Goal: Task Accomplishment & Management: Complete application form

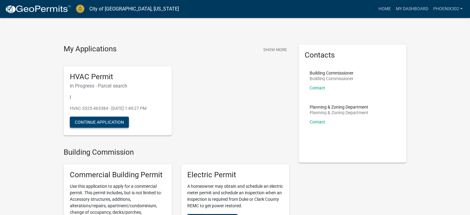
click at [111, 118] on button "Continue Application" at bounding box center [99, 121] width 59 height 11
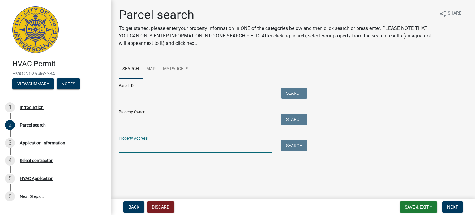
click at [138, 145] on input "Property Address:" at bounding box center [195, 146] width 153 height 13
click at [142, 149] on input "[GEOGRAPHIC_DATA]" at bounding box center [195, 146] width 153 height 13
click at [169, 150] on input "[GEOGRAPHIC_DATA]" at bounding box center [195, 146] width 153 height 13
click at [169, 150] on input "[GEOGRAPHIC_DATA] 2009" at bounding box center [195, 146] width 153 height 13
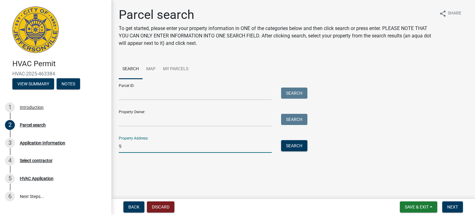
click at [169, 150] on input "9" at bounding box center [195, 146] width 153 height 13
type input "9"
click at [167, 152] on input "Property Address:" at bounding box center [195, 146] width 153 height 13
click at [166, 152] on input "2009 Hamburg Pike" at bounding box center [195, 146] width 153 height 13
click at [120, 146] on input "[STREET_ADDRESS]" at bounding box center [195, 146] width 153 height 13
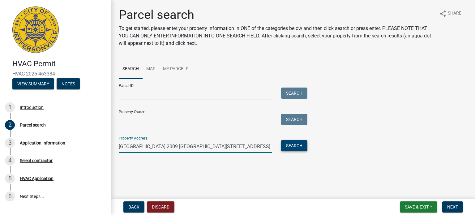
click at [299, 147] on button "Search" at bounding box center [294, 145] width 26 height 11
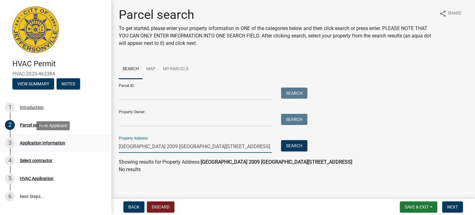
drag, startPoint x: 161, startPoint y: 146, endPoint x: 80, endPoint y: 146, distance: 80.3
click at [80, 146] on div "HVAC Permit HVAC-2025-463384 View Summary Notes 1 Introduction 2 Parcel search …" at bounding box center [237, 107] width 475 height 215
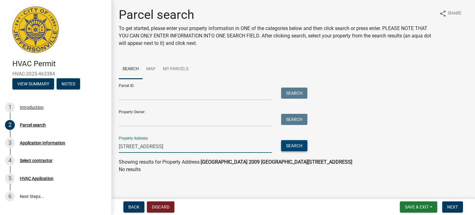
click at [286, 147] on button "Search" at bounding box center [294, 145] width 26 height 11
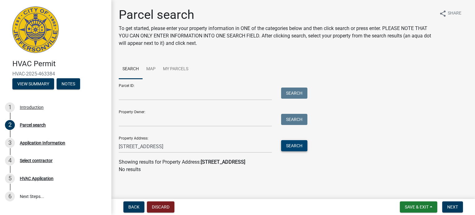
scroll to position [1, 0]
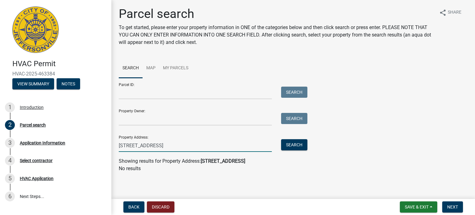
click at [179, 146] on input "[STREET_ADDRESS]" at bounding box center [195, 145] width 153 height 13
type input "2009 [GEOGRAPHIC_DATA], IN 47130"
click at [297, 142] on button "Search" at bounding box center [294, 144] width 26 height 11
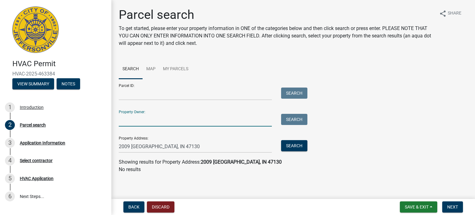
click at [149, 118] on input "Property Owner:" at bounding box center [195, 120] width 153 height 13
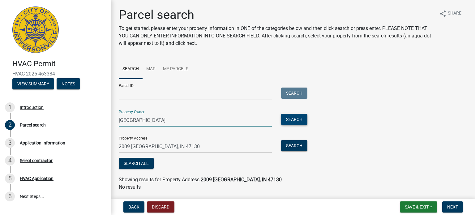
type input "[GEOGRAPHIC_DATA]"
click at [289, 117] on button "Search" at bounding box center [294, 119] width 26 height 11
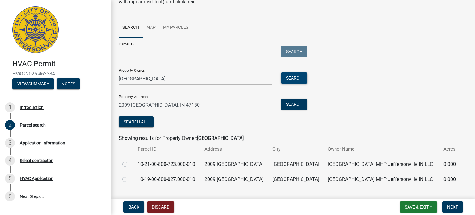
scroll to position [56, 0]
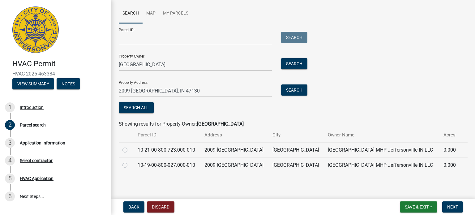
click at [130, 146] on label at bounding box center [130, 146] width 0 height 0
click at [130, 150] on input "radio" at bounding box center [132, 148] width 4 height 4
radio input "true"
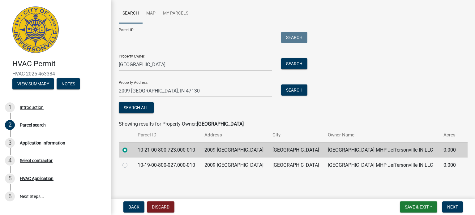
click at [130, 161] on label at bounding box center [130, 161] width 0 height 0
click at [130, 164] on input "radio" at bounding box center [132, 163] width 4 height 4
radio input "true"
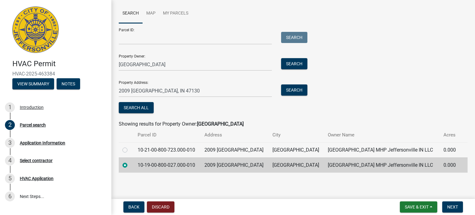
click at [130, 146] on label at bounding box center [130, 146] width 0 height 0
click at [130, 148] on input "radio" at bounding box center [132, 148] width 4 height 4
radio input "true"
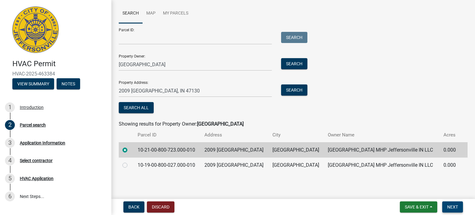
click at [456, 209] on button "Next" at bounding box center [452, 206] width 21 height 11
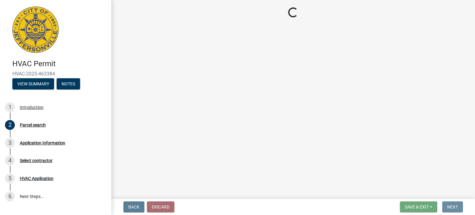
scroll to position [0, 0]
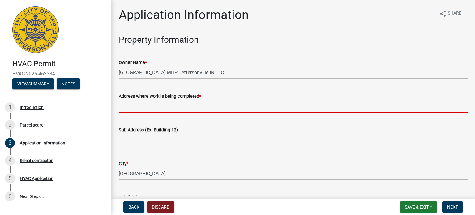
click at [153, 102] on input "Address where work is being completed *" at bounding box center [293, 106] width 348 height 13
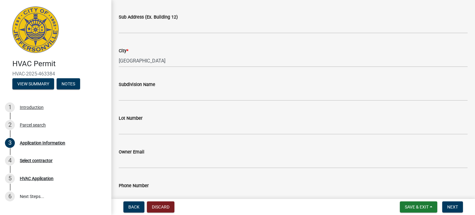
scroll to position [124, 0]
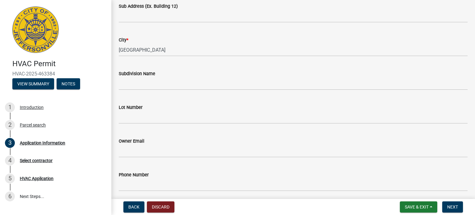
type input "[GEOGRAPHIC_DATA]"
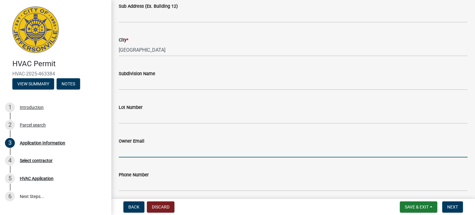
click at [133, 150] on input "Owner Email" at bounding box center [293, 151] width 348 height 13
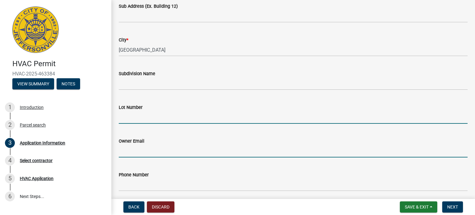
click at [139, 112] on input "Lot Number" at bounding box center [293, 117] width 348 height 13
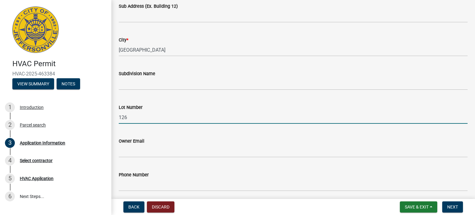
type input "126"
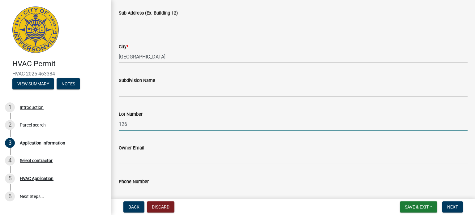
scroll to position [154, 0]
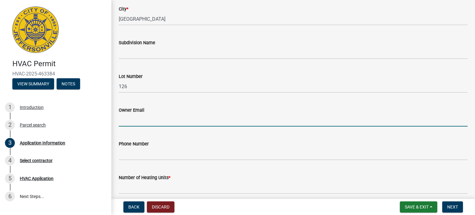
click at [167, 118] on input "Owner Email" at bounding box center [293, 120] width 348 height 13
paste input "[PERSON_NAME][EMAIL_ADDRESS][PERSON_NAME][DOMAIN_NAME]"
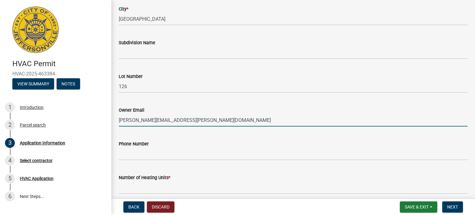
type input "[PERSON_NAME][EMAIL_ADDRESS][PERSON_NAME][DOMAIN_NAME]"
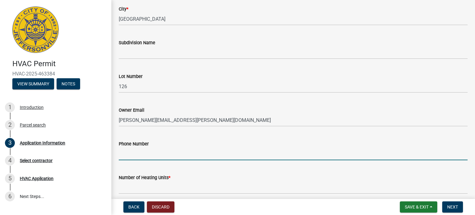
click at [153, 158] on input "Phone Number" at bounding box center [293, 153] width 348 height 13
paste input "8125996920"
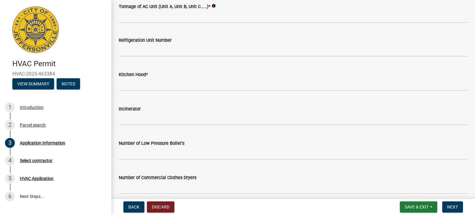
scroll to position [433, 0]
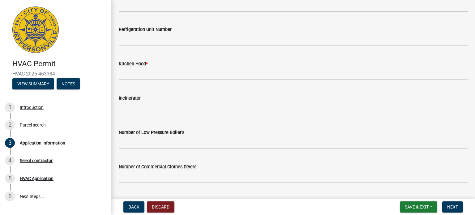
type input "8125996920"
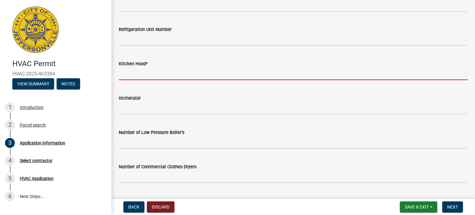
click at [214, 80] on wm-data-entity-input "Kitchen Hood *" at bounding box center [293, 68] width 348 height 34
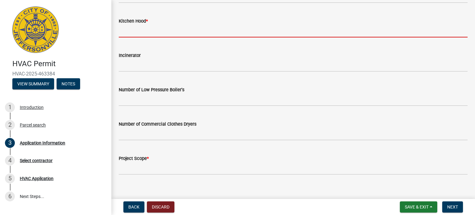
scroll to position [482, 0]
